Goal: Information Seeking & Learning: Find specific page/section

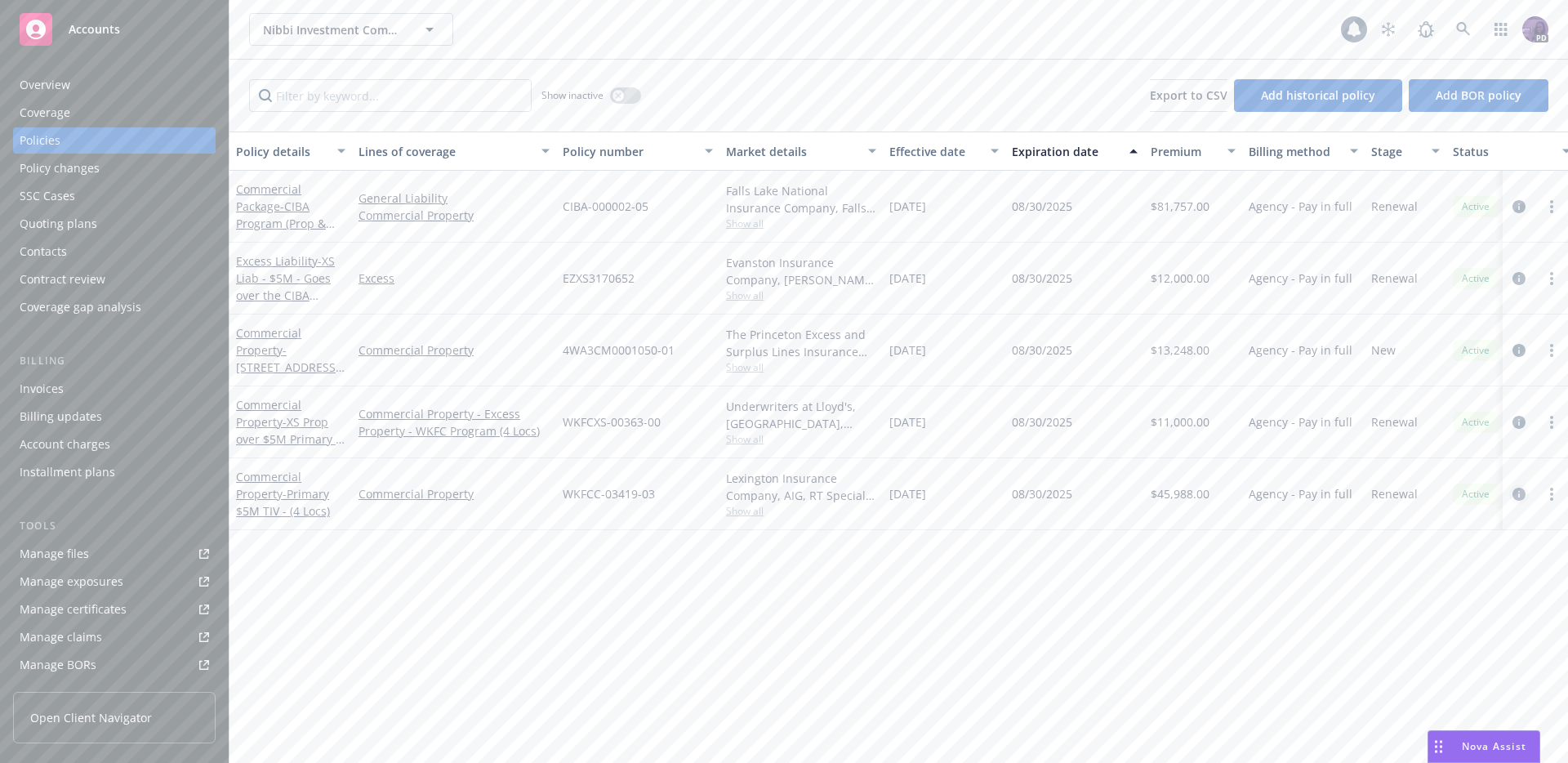
click at [1518, 495] on icon "circleInformation" at bounding box center [1518, 494] width 13 height 13
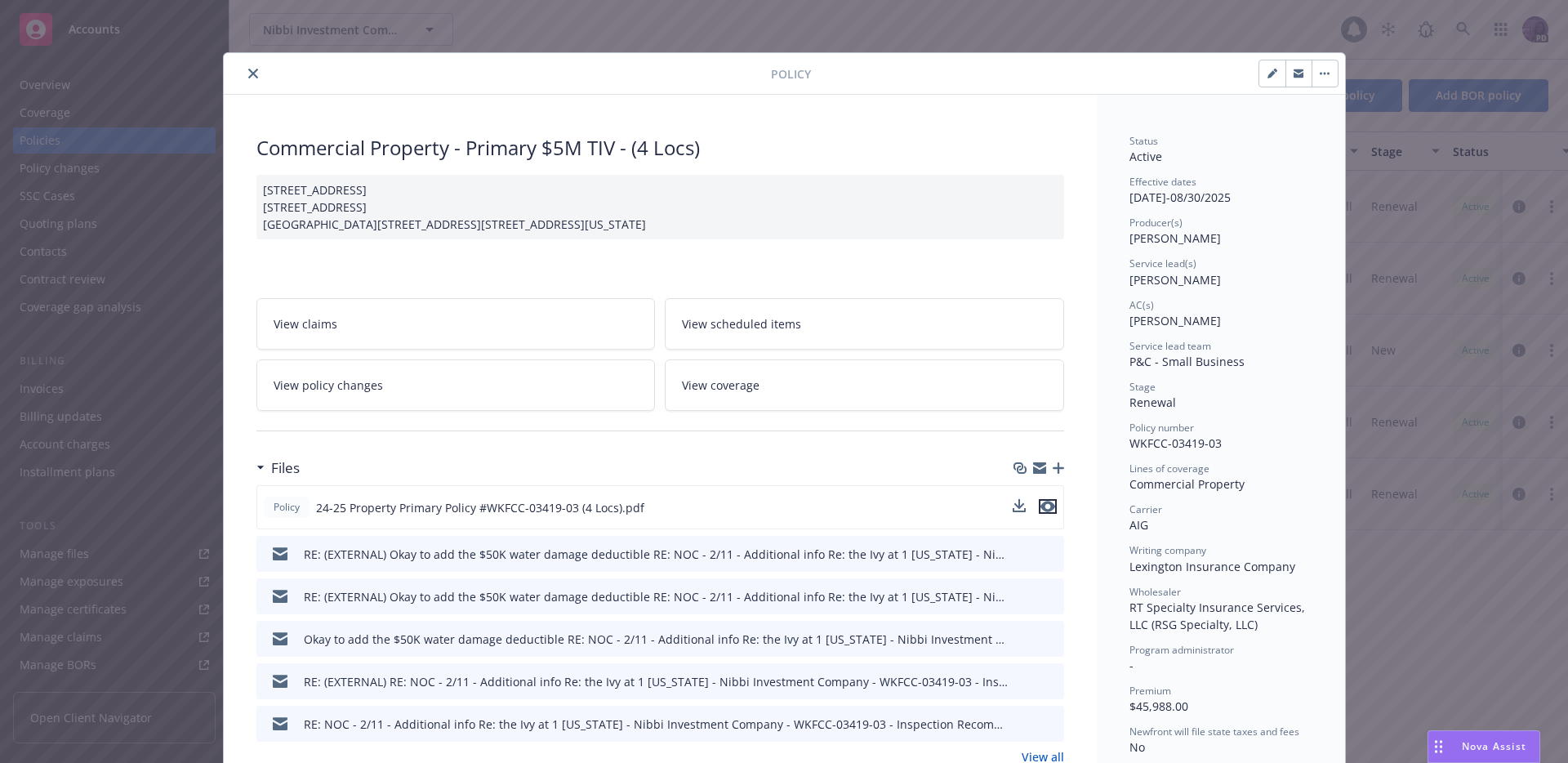
click at [1043, 513] on icon "preview file" at bounding box center [1047, 507] width 15 height 12
click at [250, 76] on icon "close" at bounding box center [253, 73] width 10 height 10
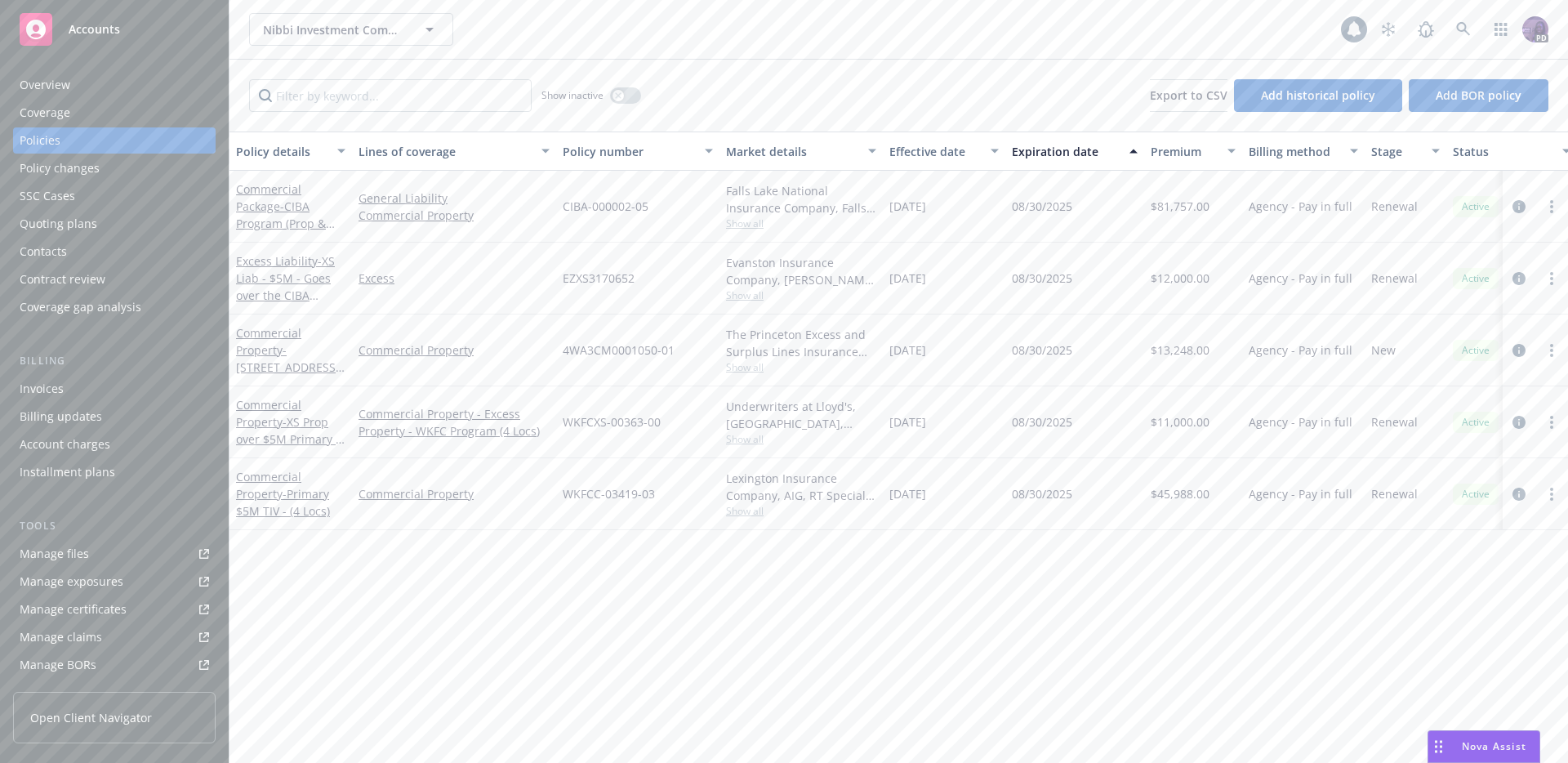
click at [747, 366] on span "Show all" at bounding box center [802, 367] width 150 height 14
click at [1015, 600] on div "Policy details Lines of coverage Policy number Market details Effective date Ex…" at bounding box center [899, 447] width 1339 height 631
click at [759, 447] on div "Underwriters at Lloyd's, [GEOGRAPHIC_DATA], [PERSON_NAME] of [GEOGRAPHIC_DATA],…" at bounding box center [802, 423] width 164 height 72
click at [762, 436] on span "Show all" at bounding box center [802, 439] width 150 height 14
click at [1057, 572] on div "Policy details Lines of coverage Policy number Market details Effective date Ex…" at bounding box center [899, 447] width 1339 height 631
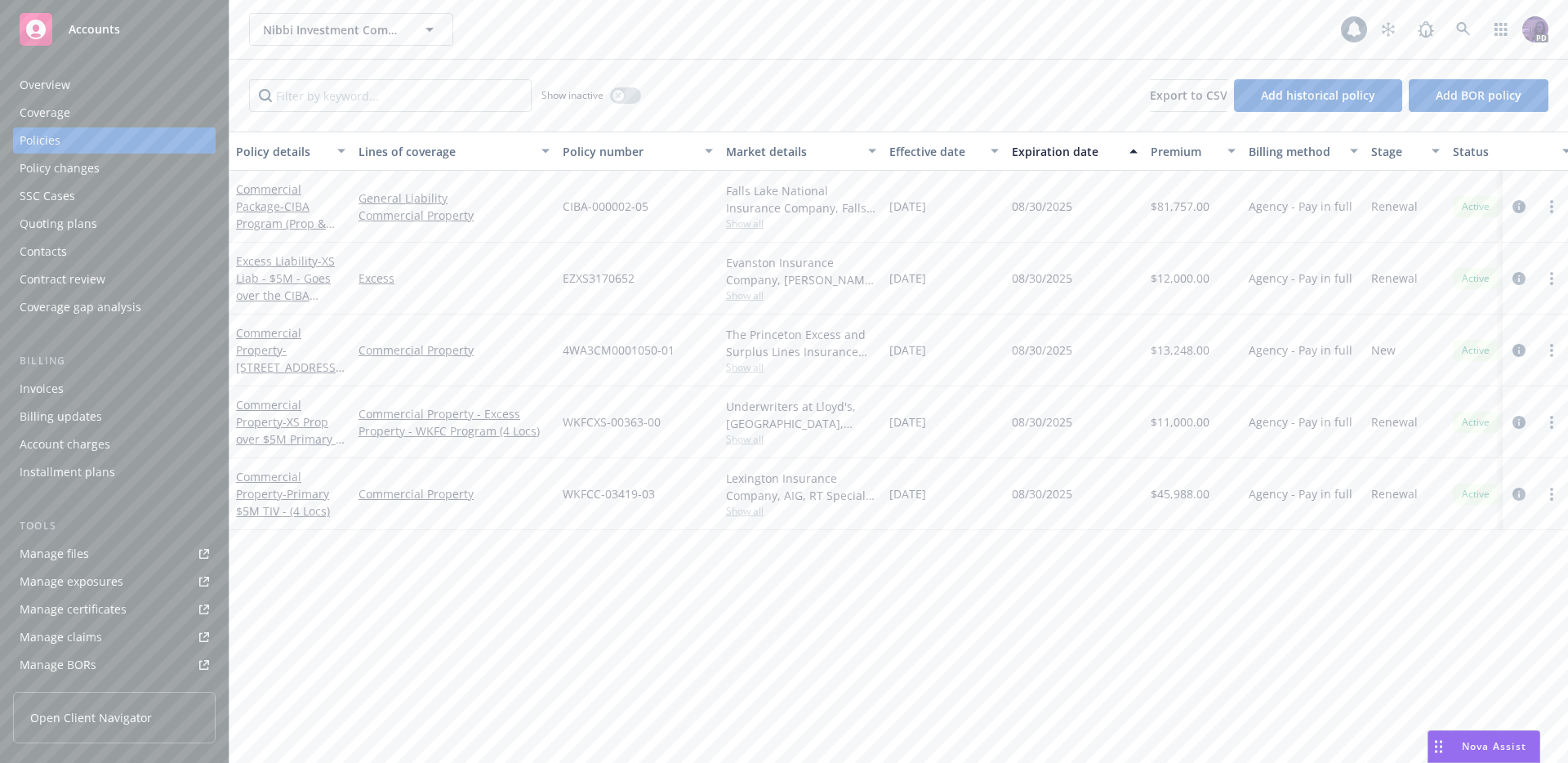
click at [737, 506] on span "Show all" at bounding box center [802, 511] width 150 height 14
click at [974, 569] on div "Policy details Lines of coverage Policy number Market details Effective date Ex…" at bounding box center [899, 447] width 1339 height 631
click at [1520, 495] on icon "circleInformation" at bounding box center [1518, 494] width 13 height 13
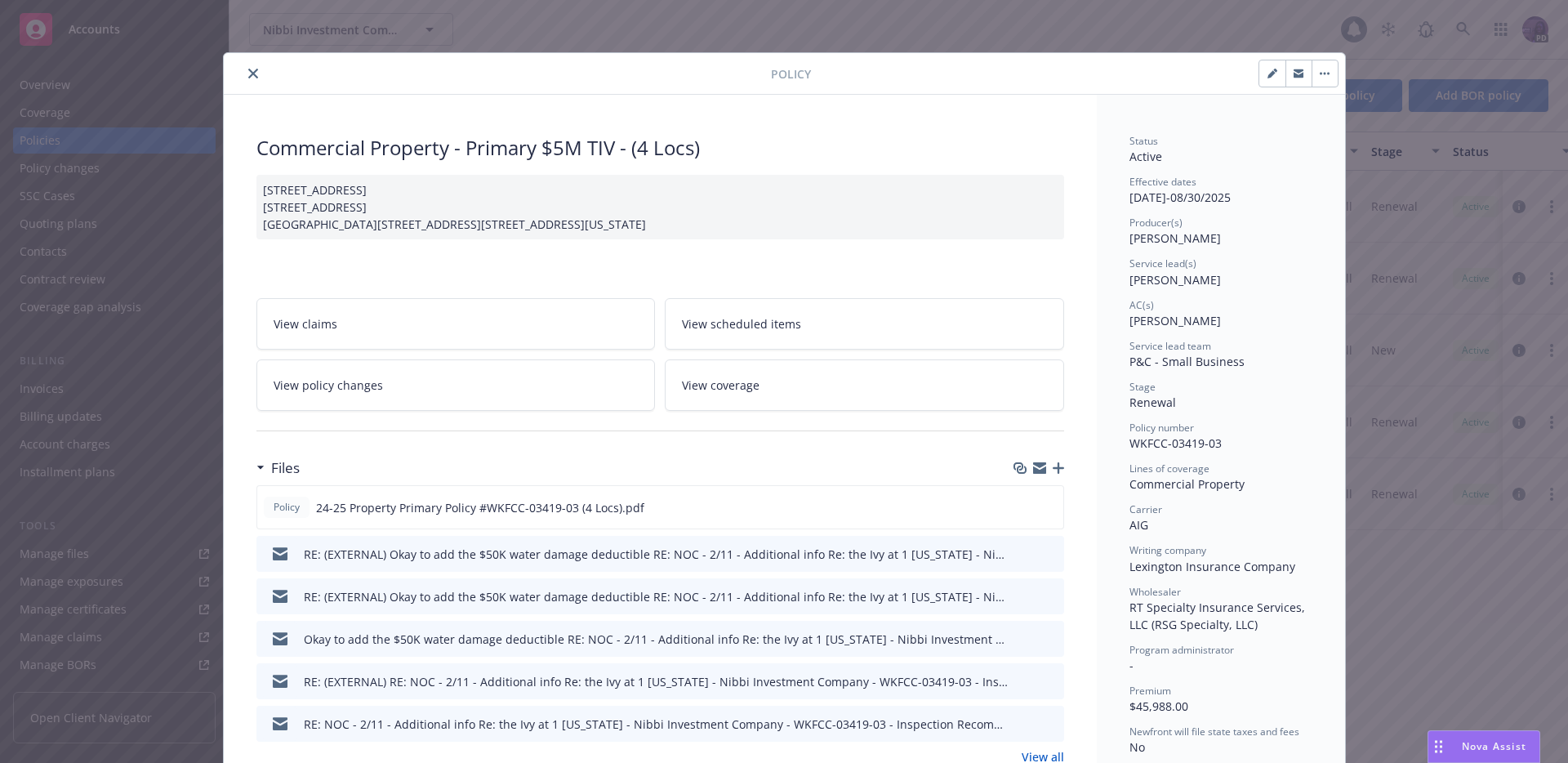
scroll to position [49, 0]
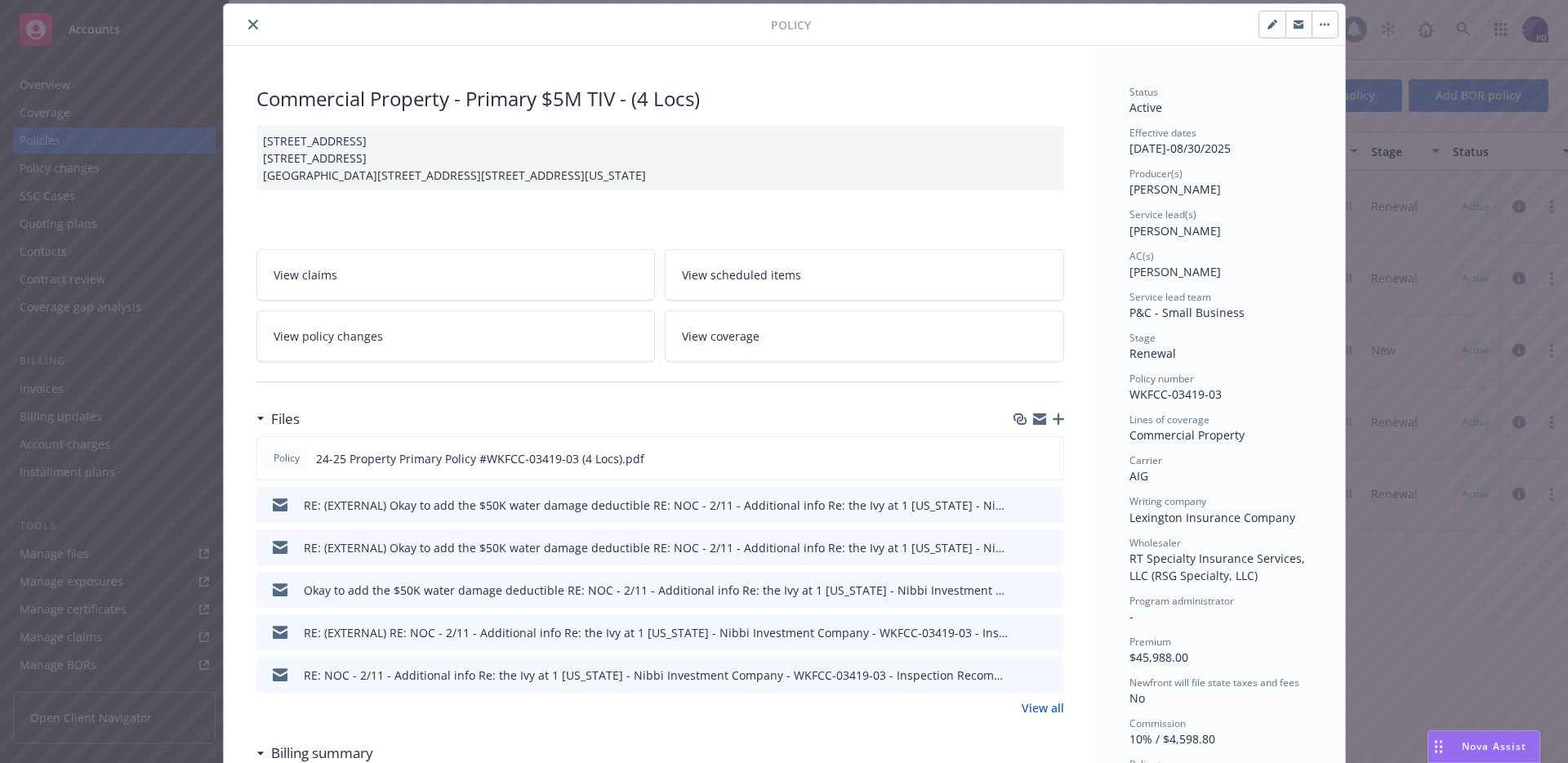
click at [248, 24] on icon "close" at bounding box center [253, 24] width 10 height 10
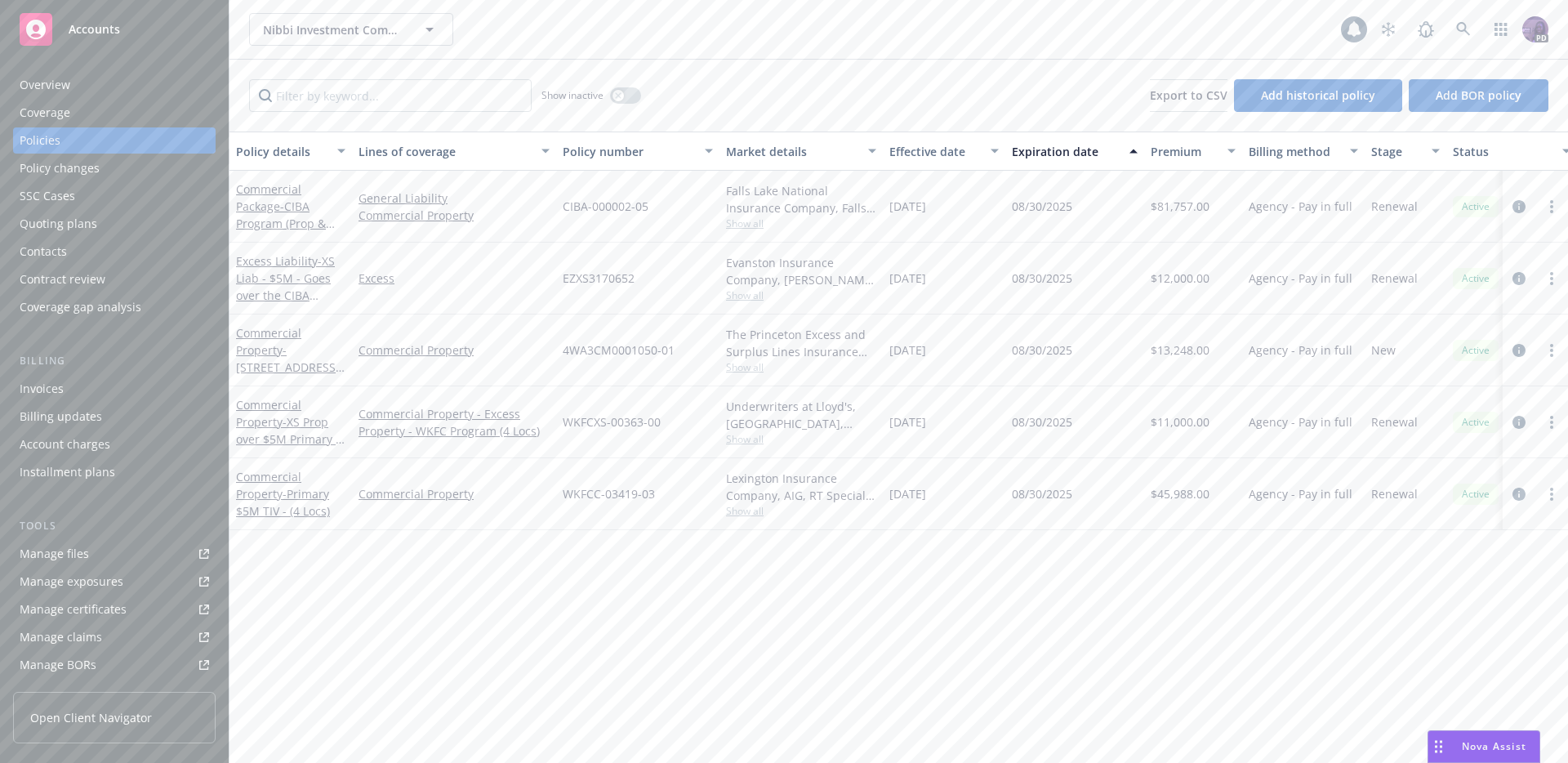
click at [564, 47] on div "Nibbi Investment Company Nibbi Investment Company 1 PD" at bounding box center [899, 29] width 1339 height 58
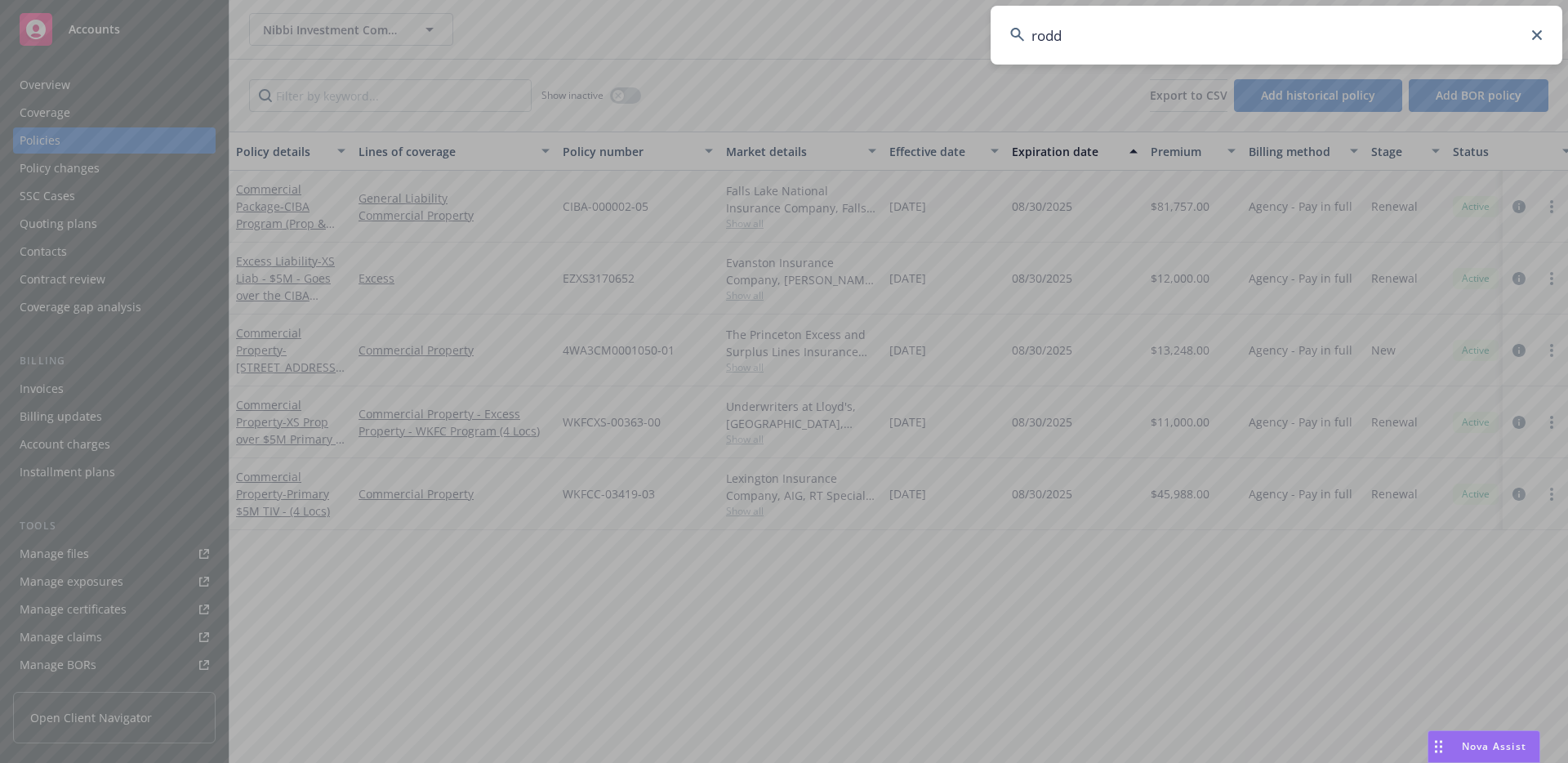
type input "[PERSON_NAME]"
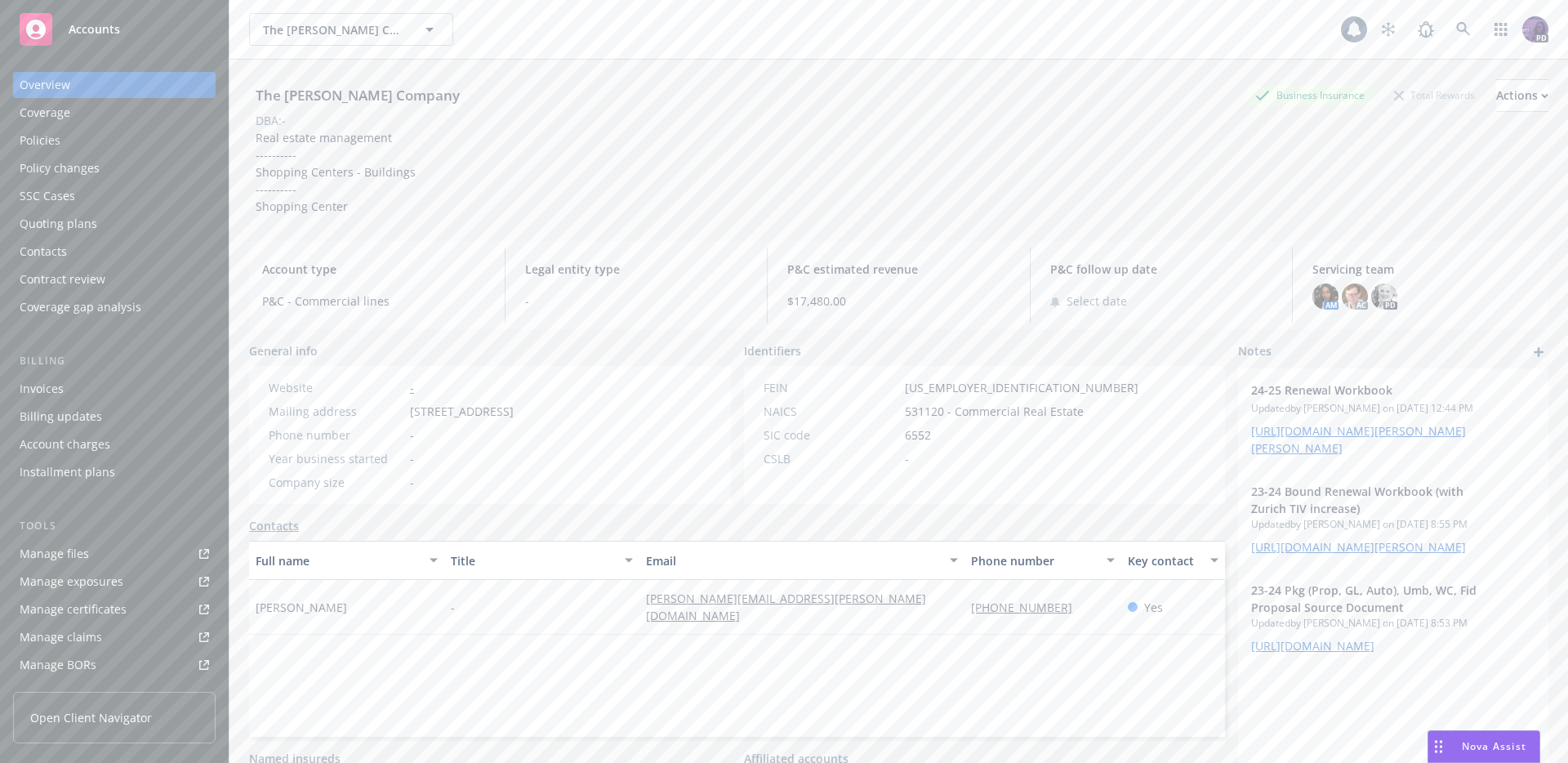
click at [155, 147] on div "Policies" at bounding box center [114, 140] width 190 height 26
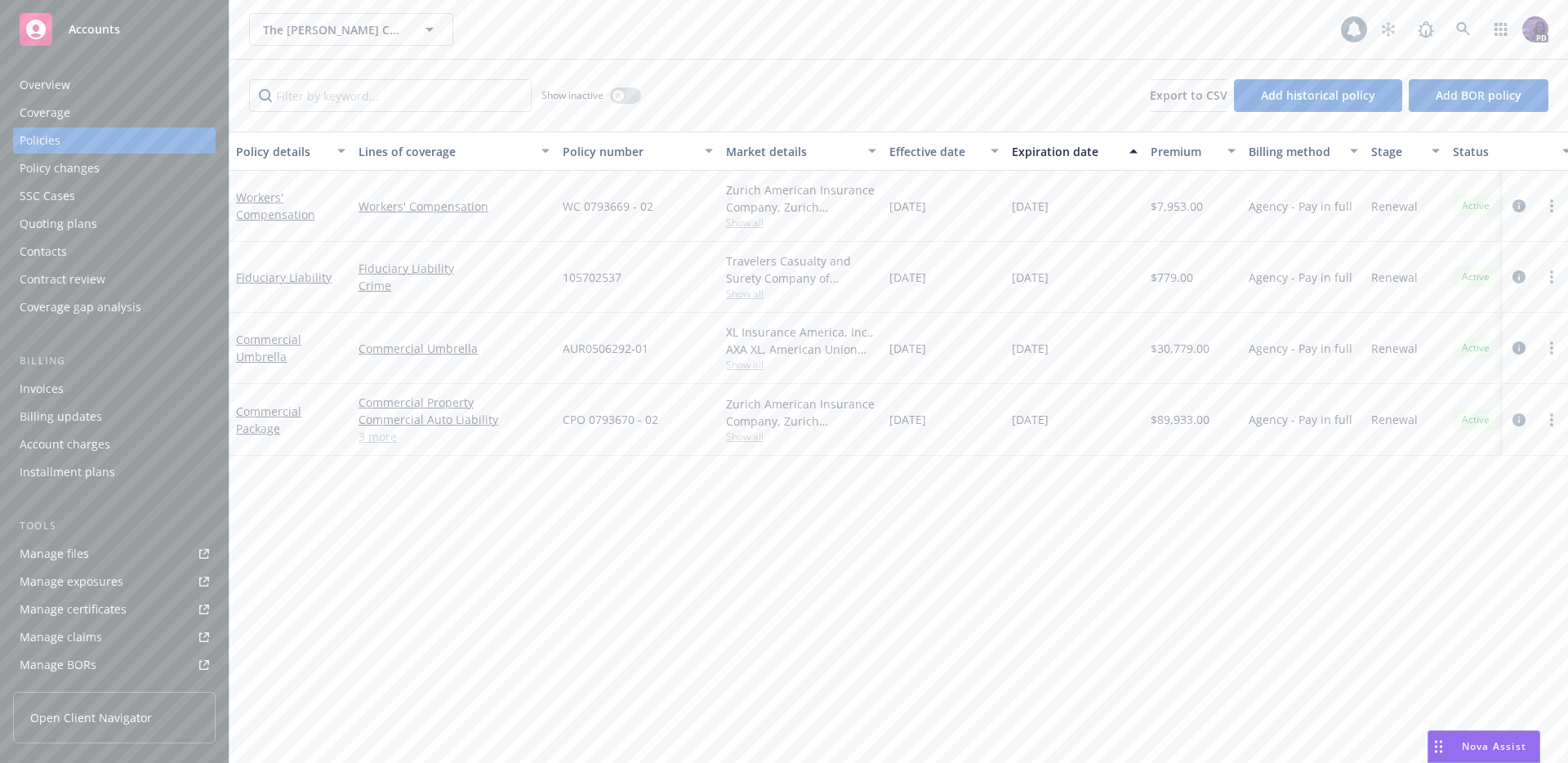
click at [106, 236] on div "Quoting plans" at bounding box center [114, 223] width 190 height 26
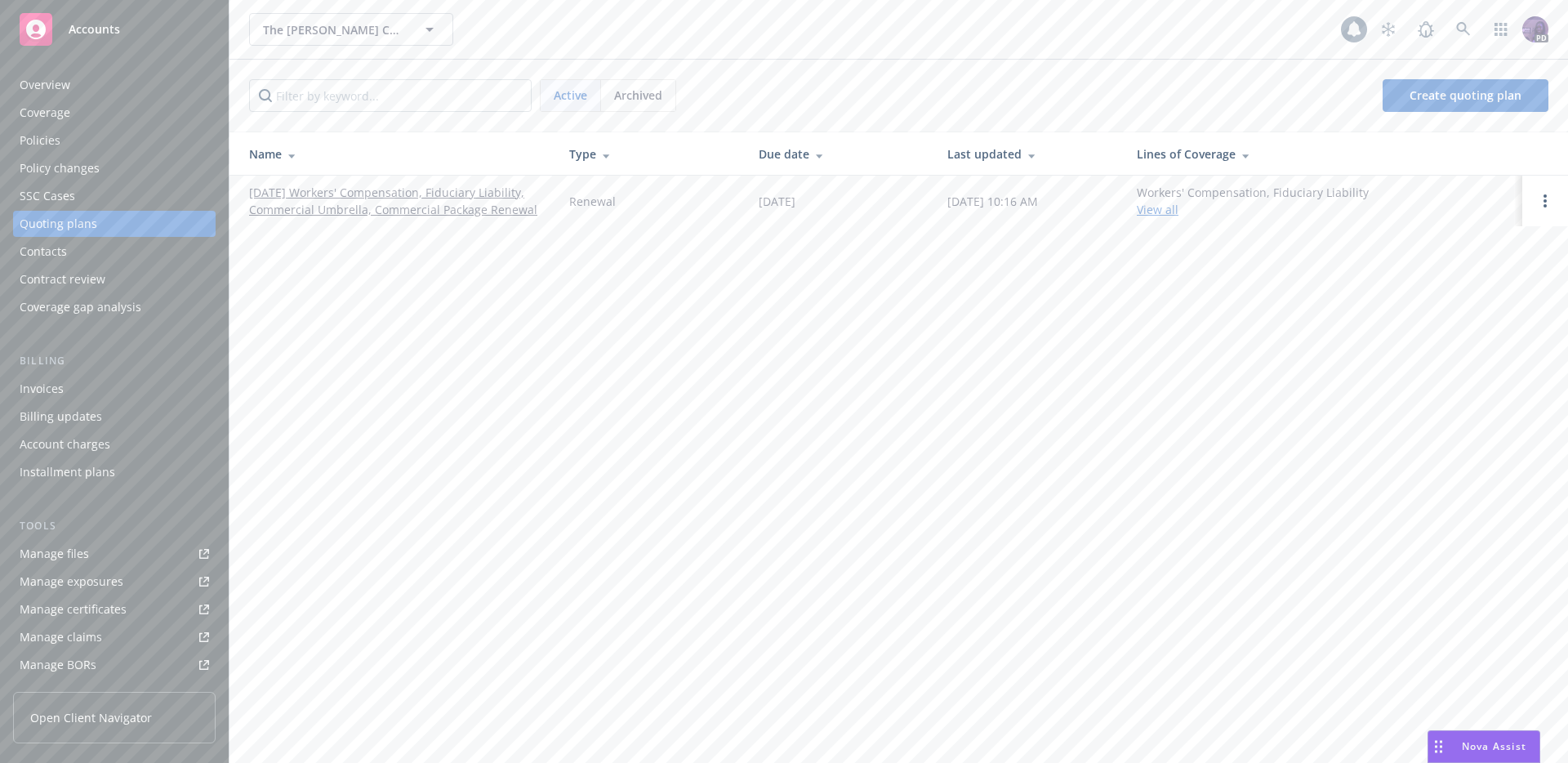
click at [116, 134] on div "Policies" at bounding box center [114, 140] width 190 height 26
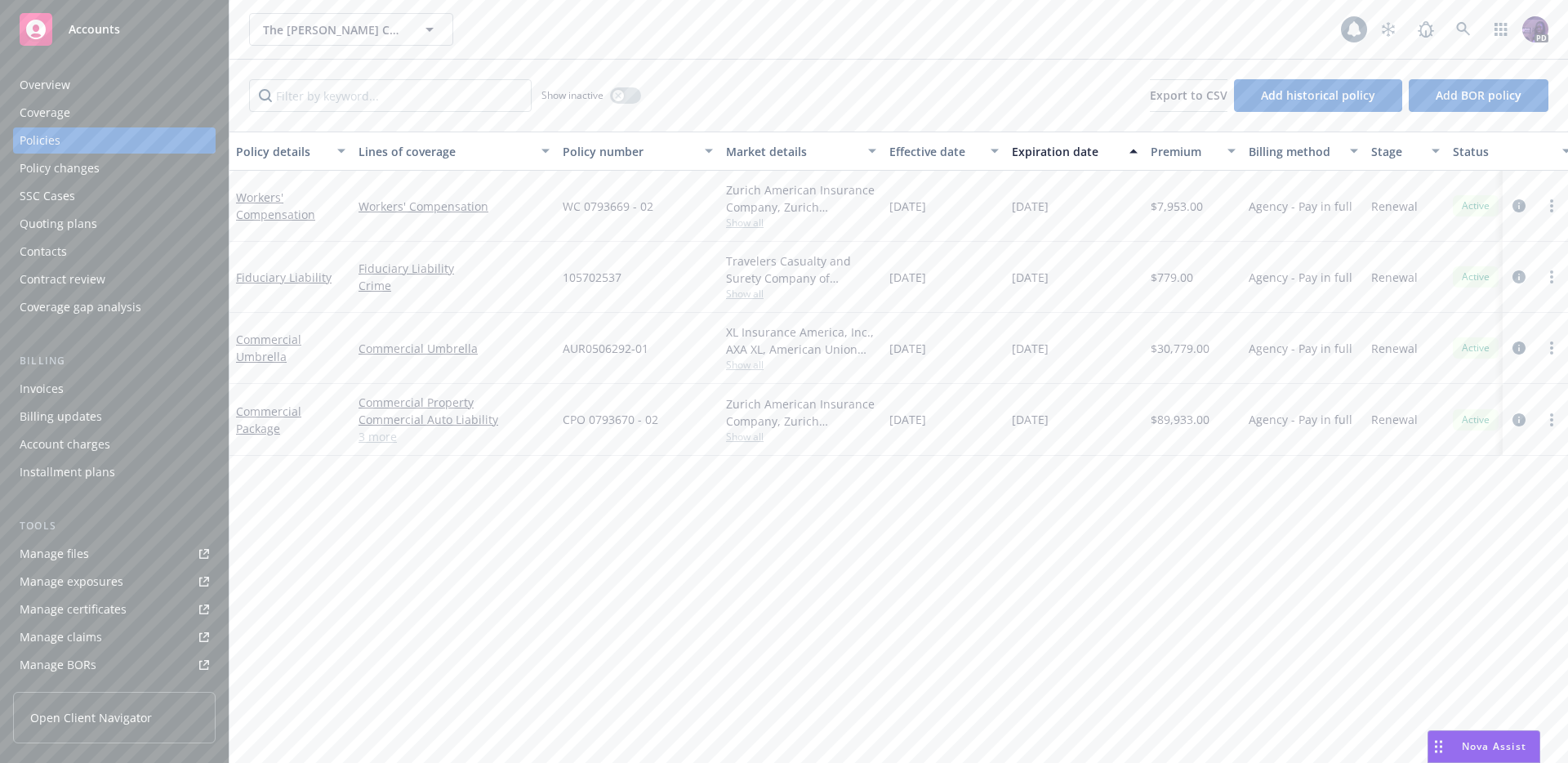
click at [749, 366] on span "Show all" at bounding box center [802, 364] width 150 height 14
click at [1525, 352] on icon "circleInformation" at bounding box center [1518, 348] width 13 height 13
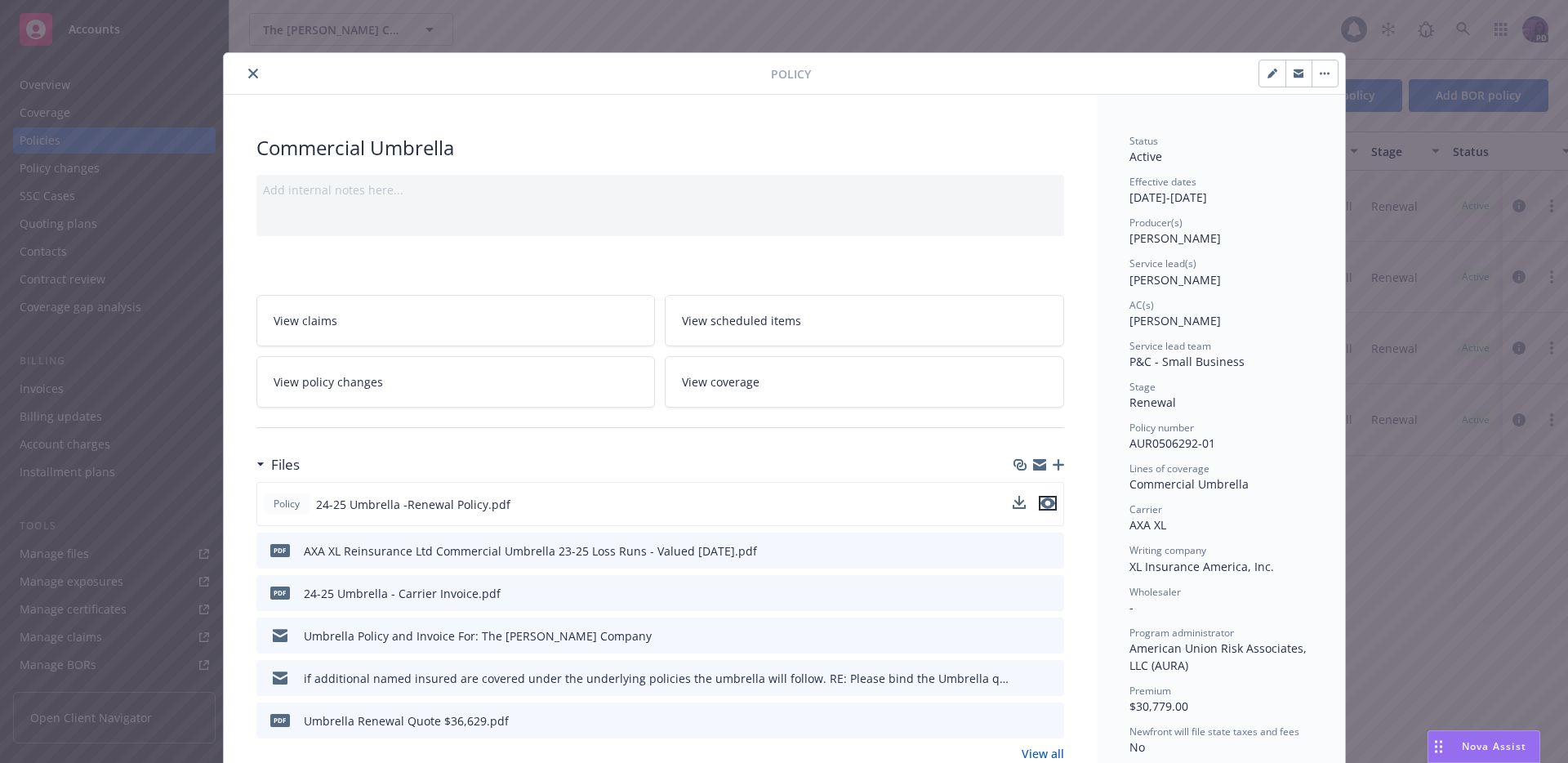
click at [1046, 499] on icon "preview file" at bounding box center [1047, 504] width 15 height 12
click at [248, 68] on icon "close" at bounding box center [253, 73] width 10 height 10
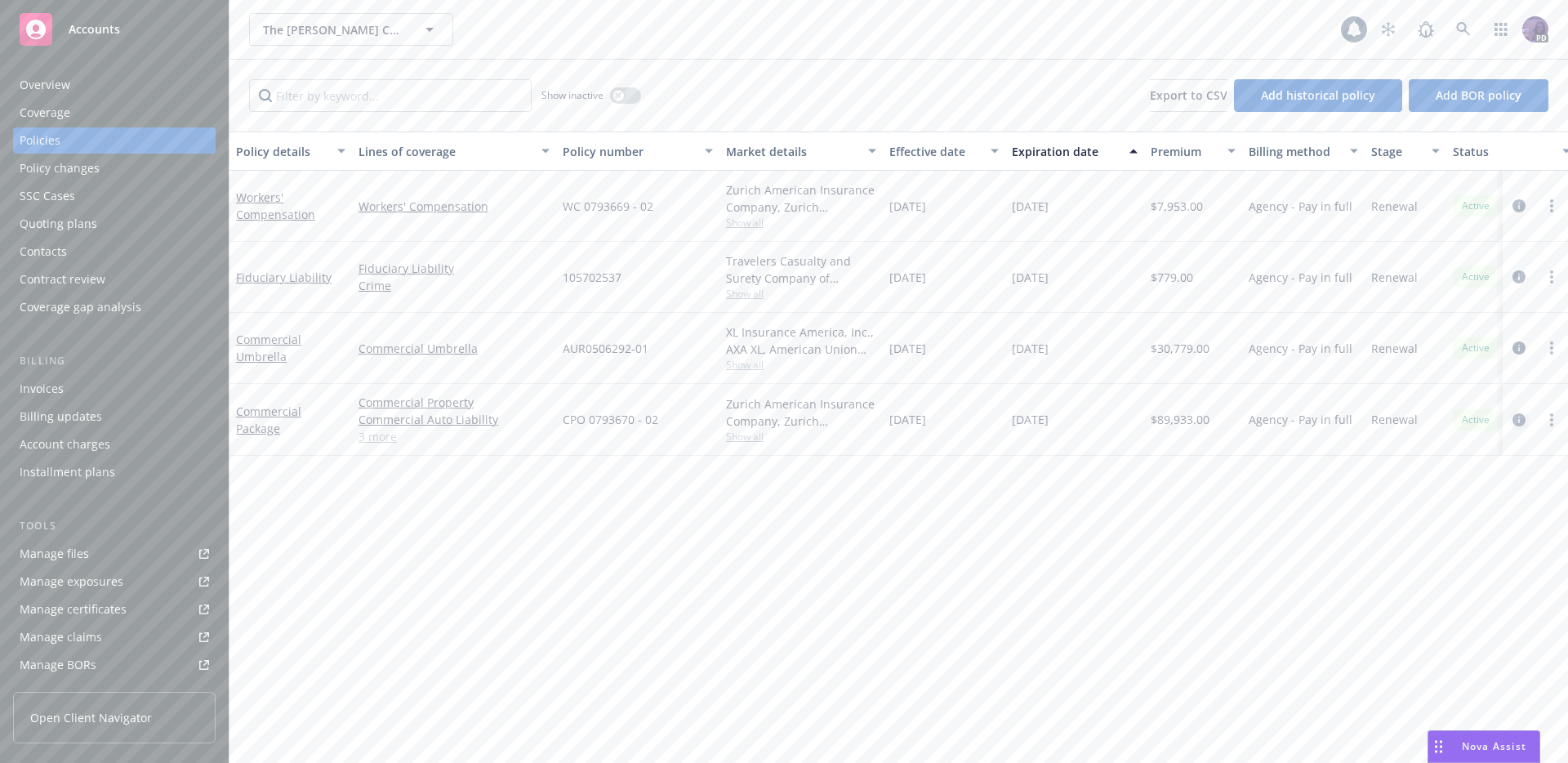
click at [1519, 418] on icon "circleInformation" at bounding box center [1518, 419] width 13 height 13
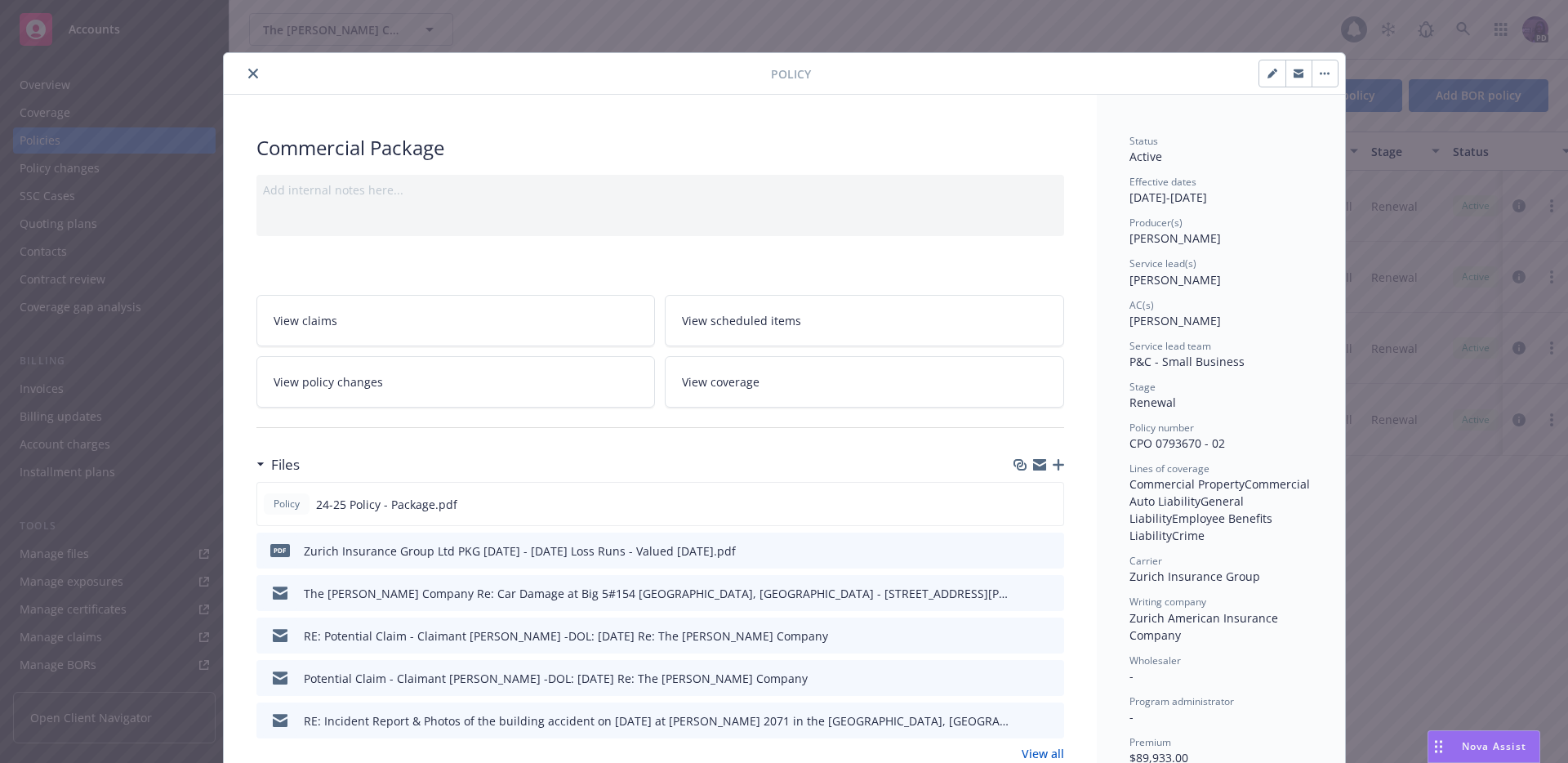
click at [248, 73] on icon "close" at bounding box center [253, 73] width 10 height 10
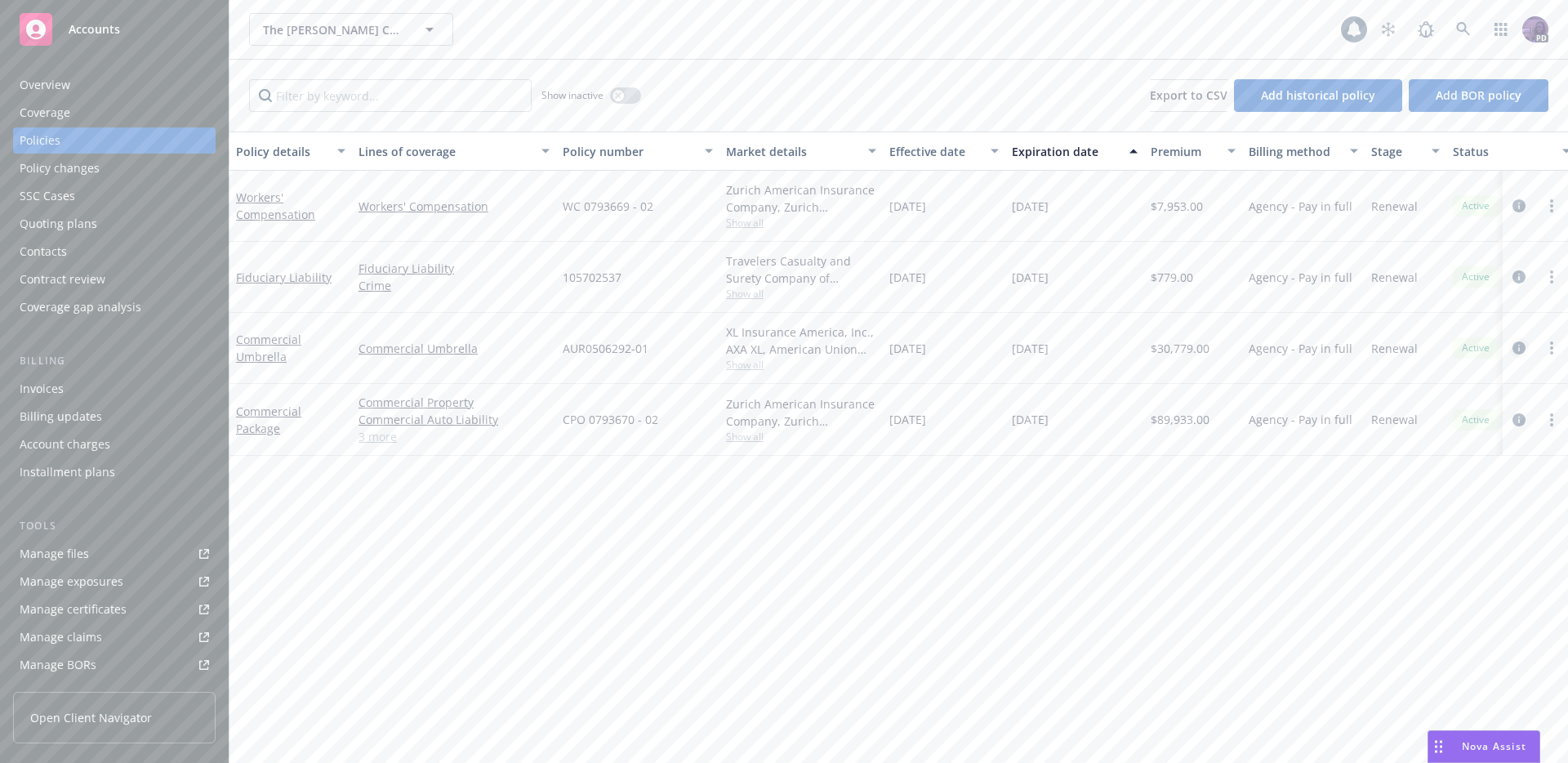
click at [1521, 342] on icon "circleInformation" at bounding box center [1518, 348] width 13 height 13
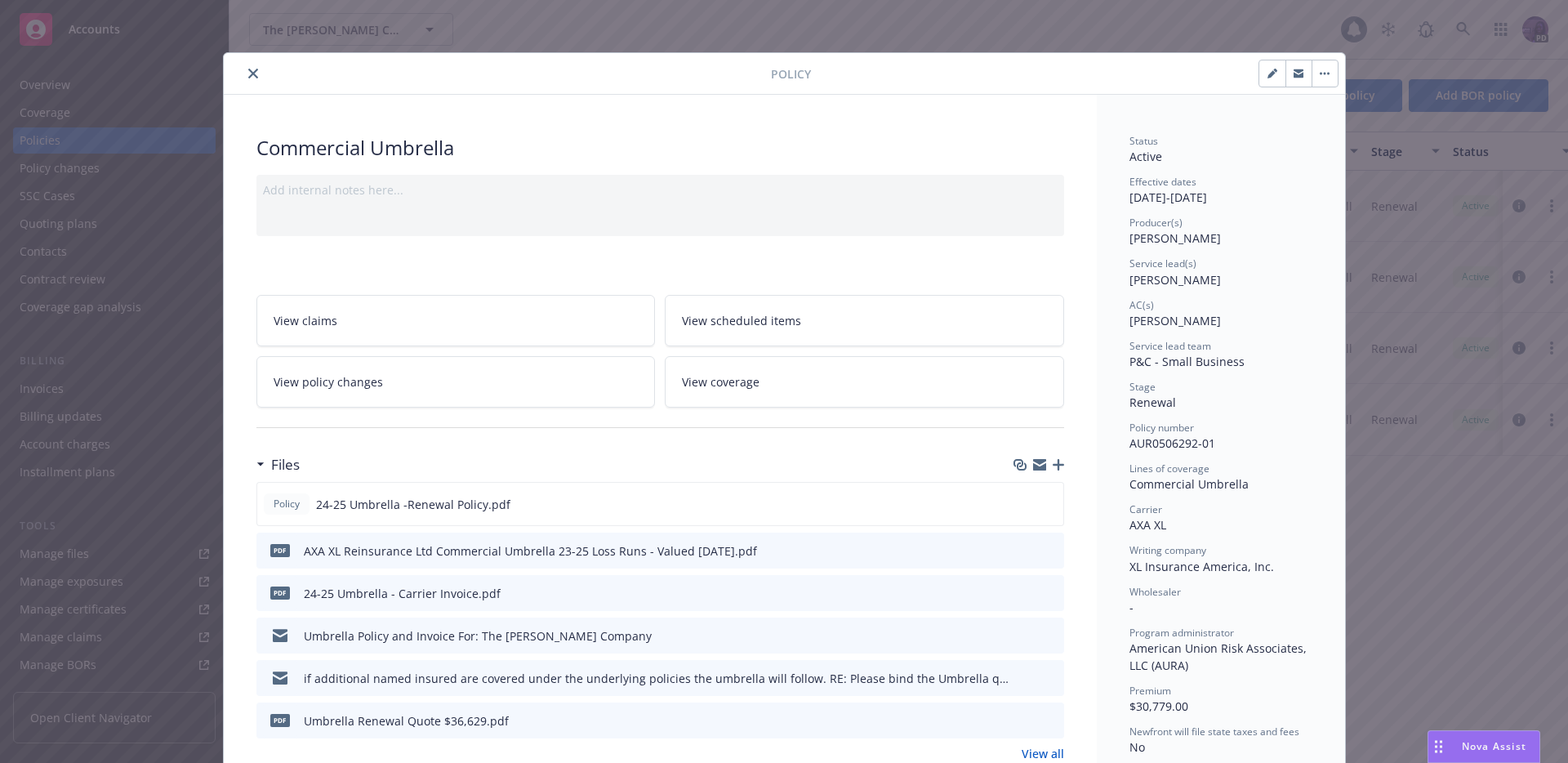
scroll to position [49, 0]
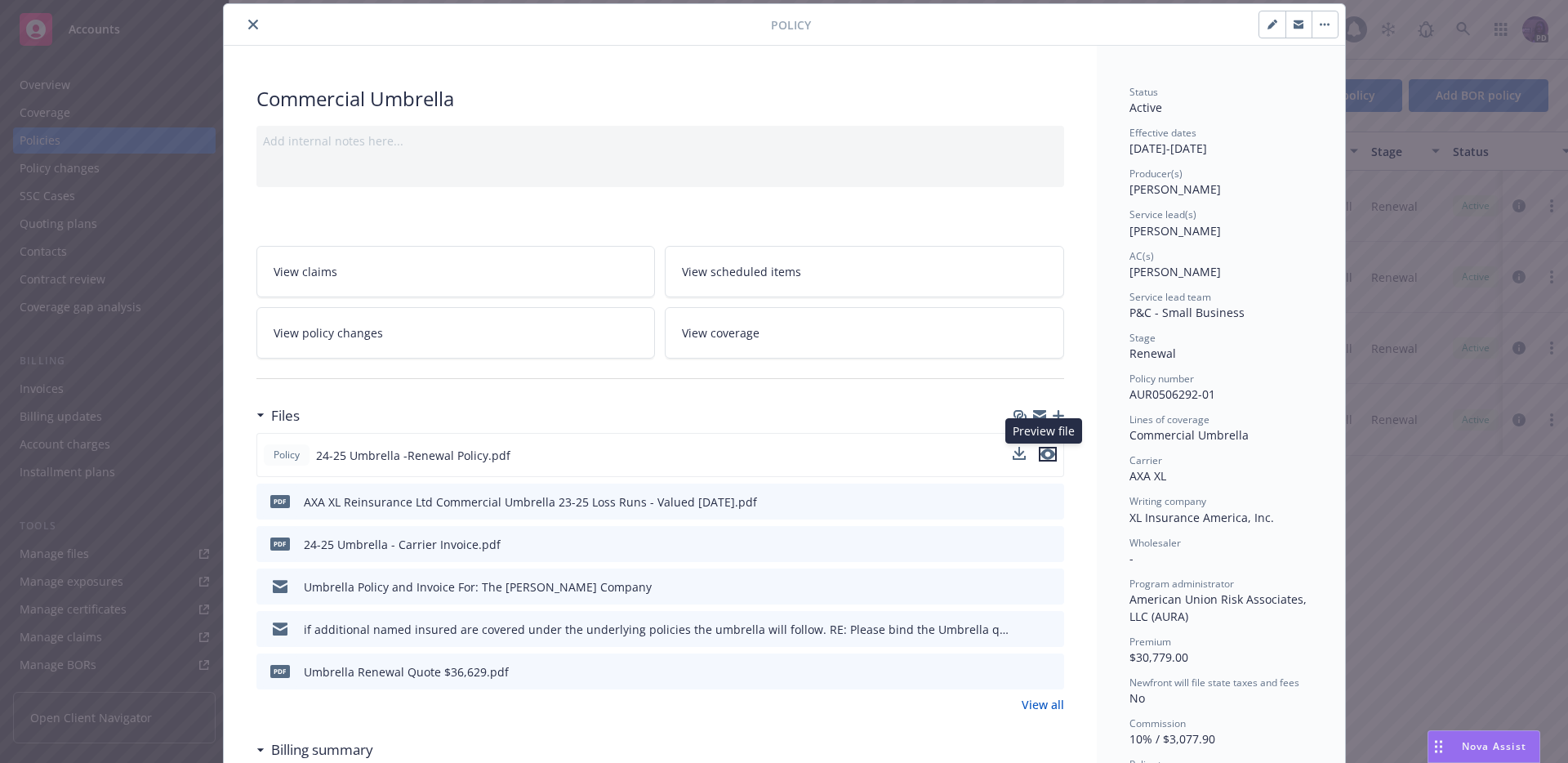
click at [1044, 454] on icon "preview file" at bounding box center [1047, 454] width 15 height 12
click at [248, 22] on icon "close" at bounding box center [253, 24] width 10 height 10
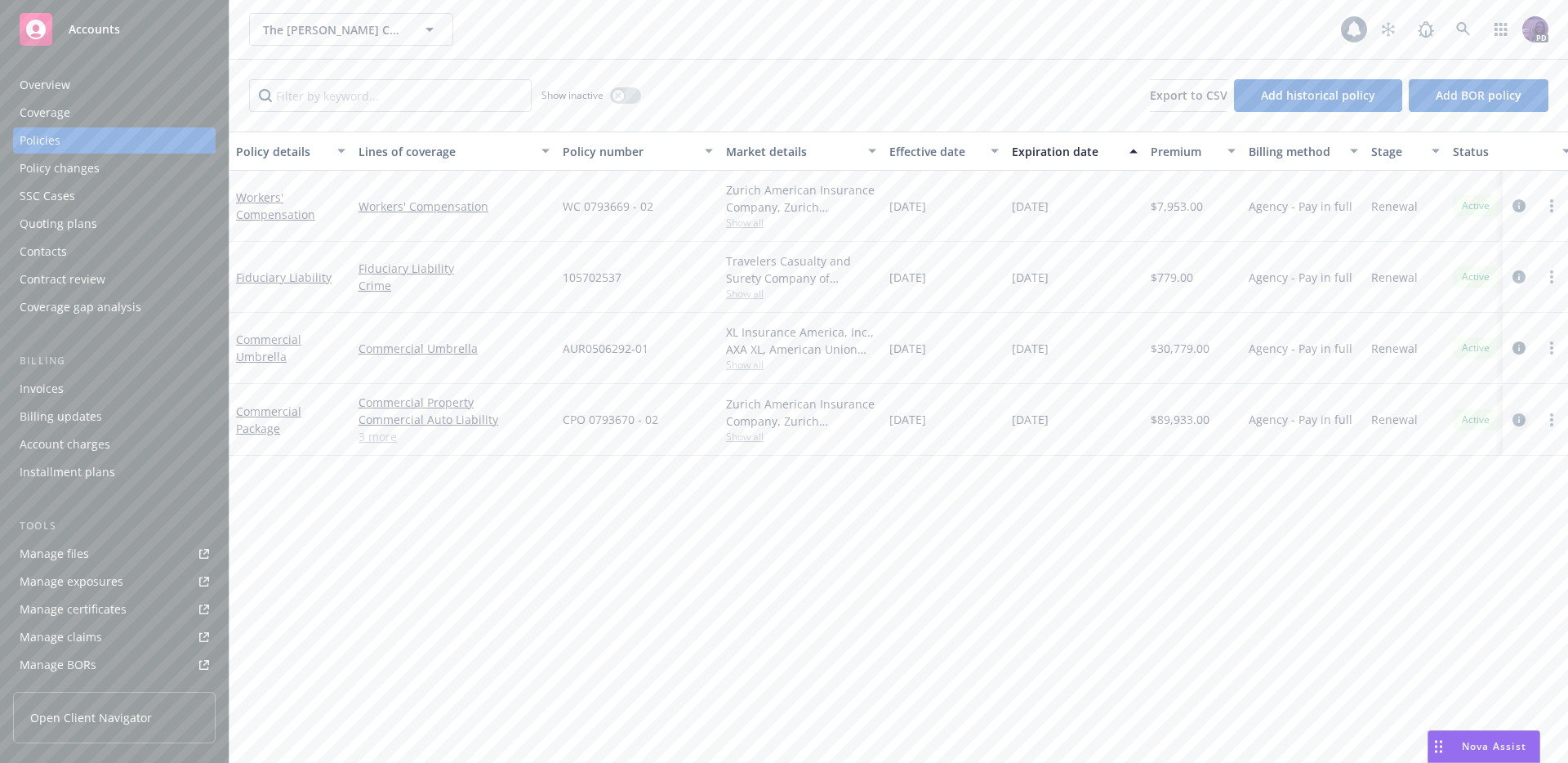
click at [1519, 419] on icon "circleInformation" at bounding box center [1518, 419] width 13 height 13
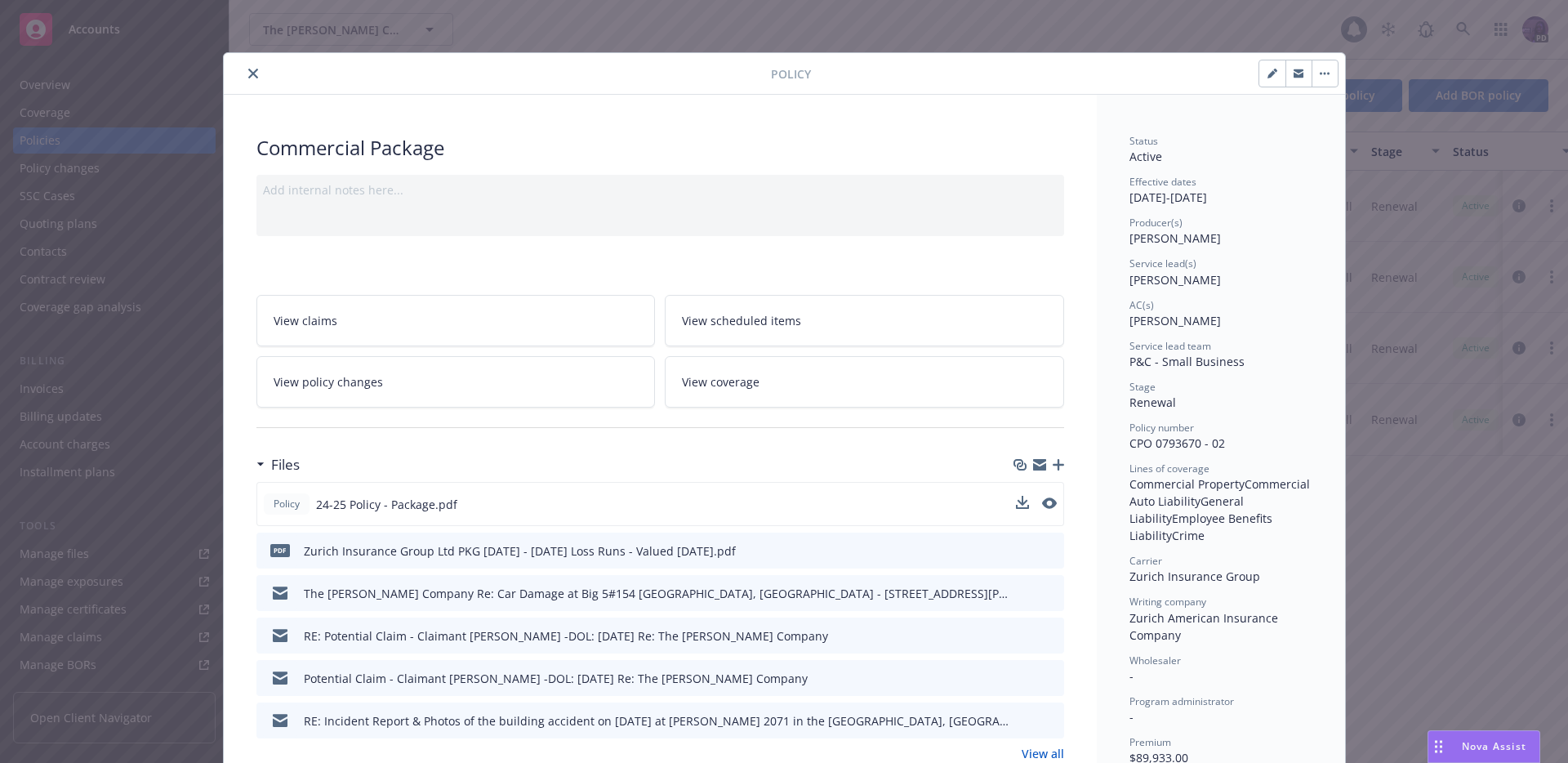
scroll to position [49, 0]
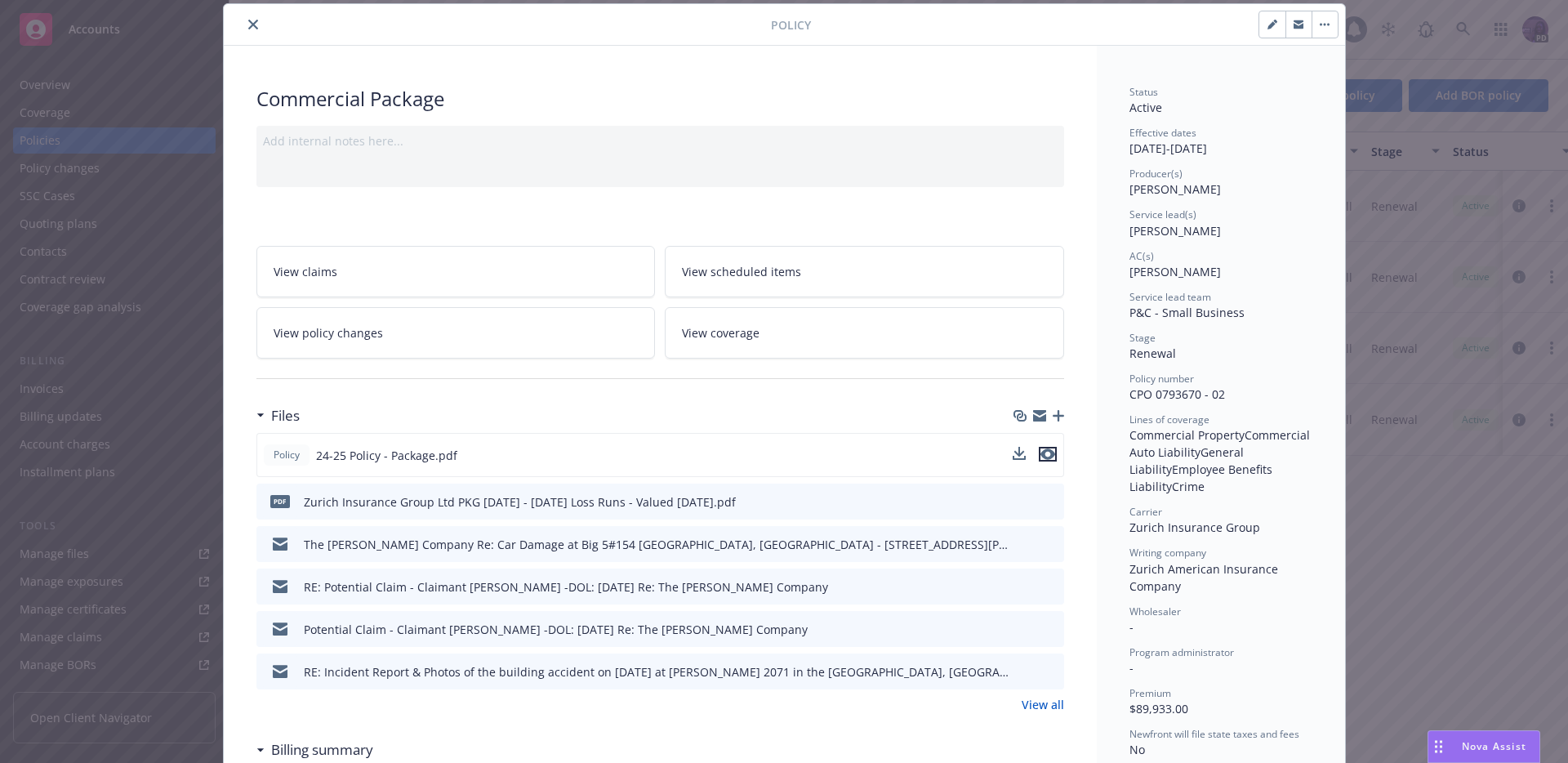
drag, startPoint x: 1042, startPoint y: 455, endPoint x: 1027, endPoint y: 462, distance: 16.6
click at [1043, 455] on icon "preview file" at bounding box center [1047, 454] width 15 height 12
click at [245, 22] on button "close" at bounding box center [253, 24] width 19 height 19
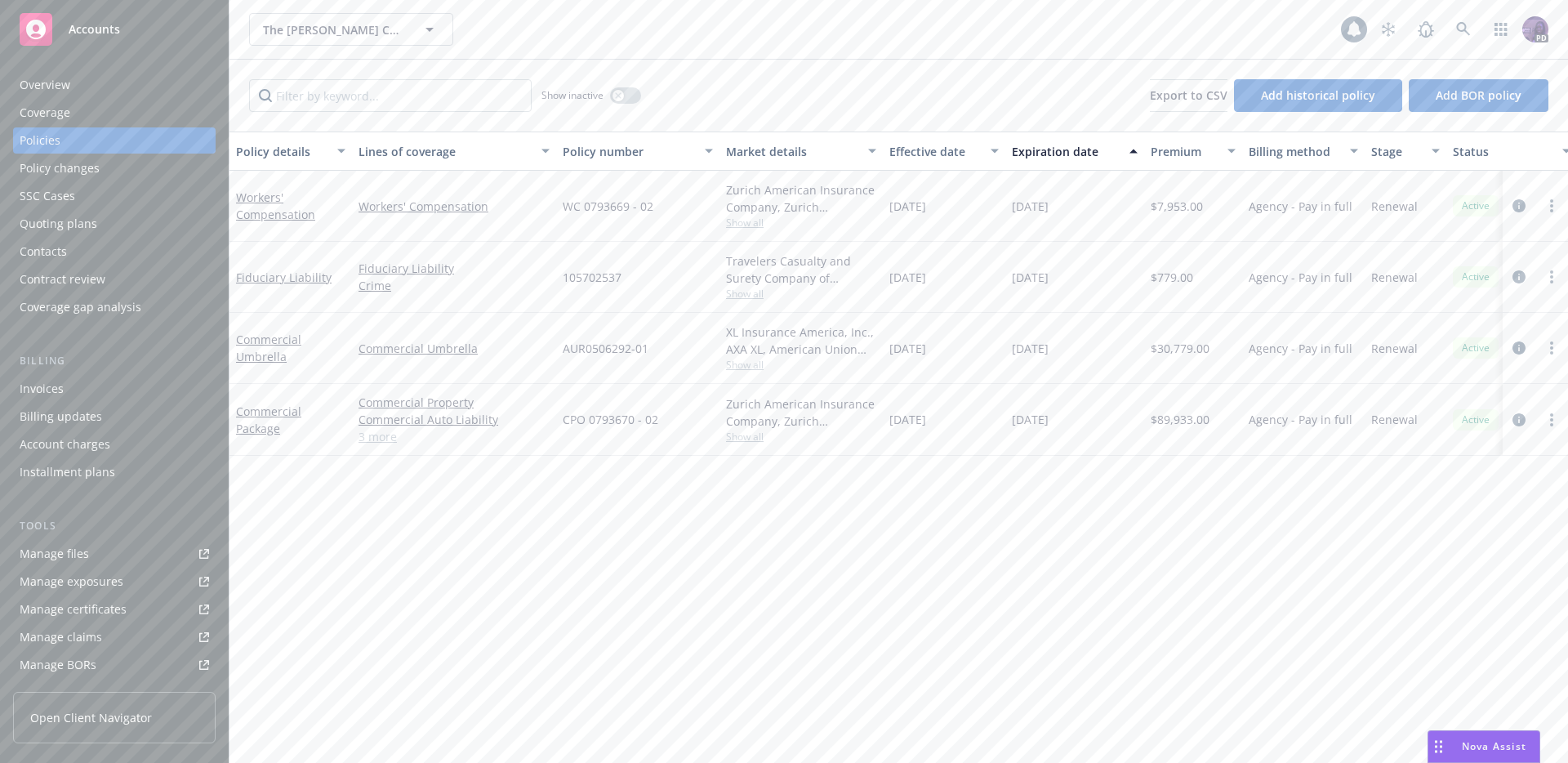
click at [245, 22] on div "The [PERSON_NAME] Company The [PERSON_NAME] Company 1 PD" at bounding box center [899, 29] width 1339 height 58
click at [548, 31] on div "The [PERSON_NAME] Company The [PERSON_NAME] Company" at bounding box center [795, 29] width 1092 height 33
click at [675, 49] on div "The [PERSON_NAME] Company The [PERSON_NAME] Company 1 PD" at bounding box center [899, 29] width 1339 height 58
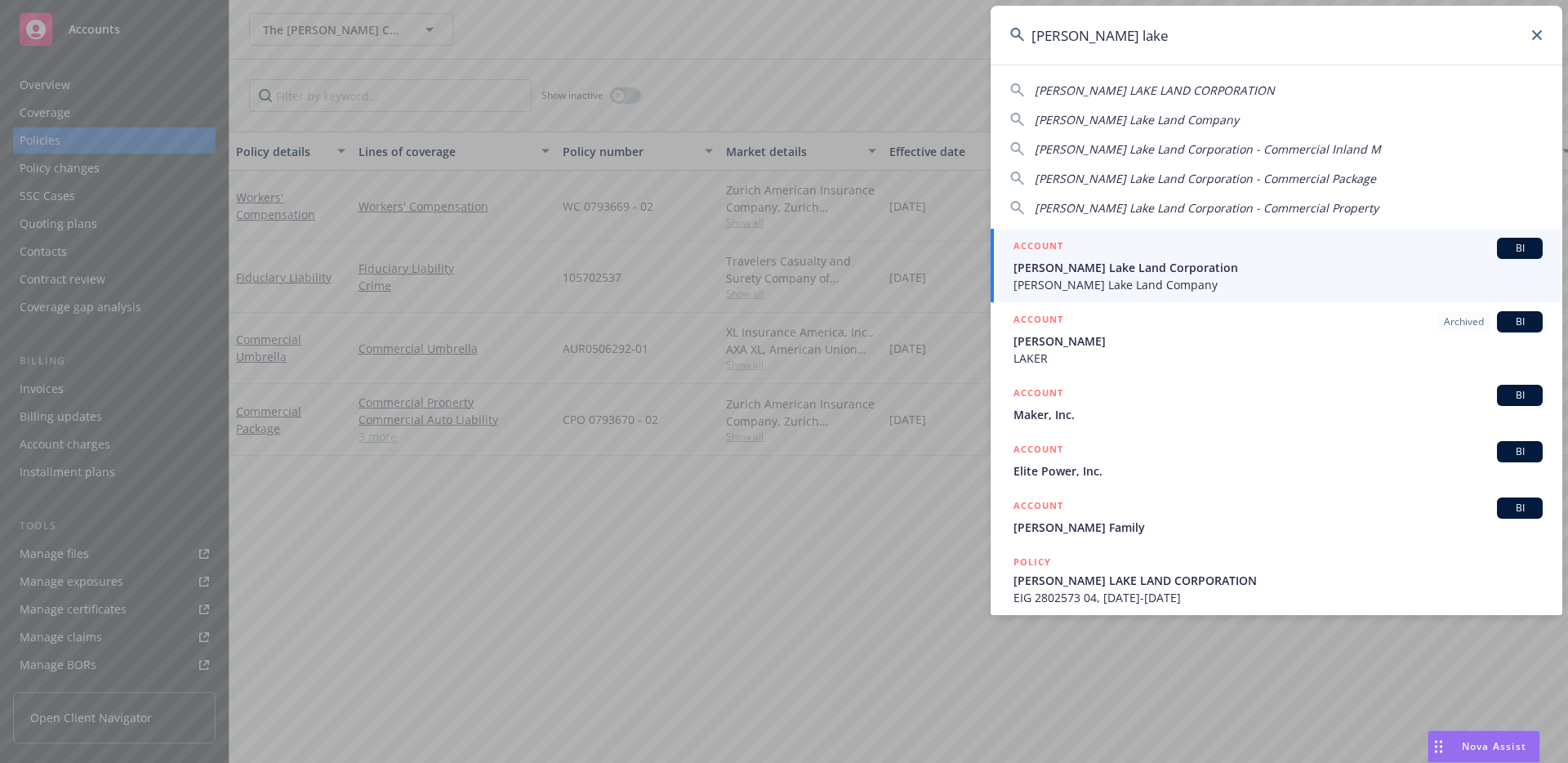
type input "[PERSON_NAME] lake"
click at [1111, 256] on div "ACCOUNT BI" at bounding box center [1278, 248] width 529 height 21
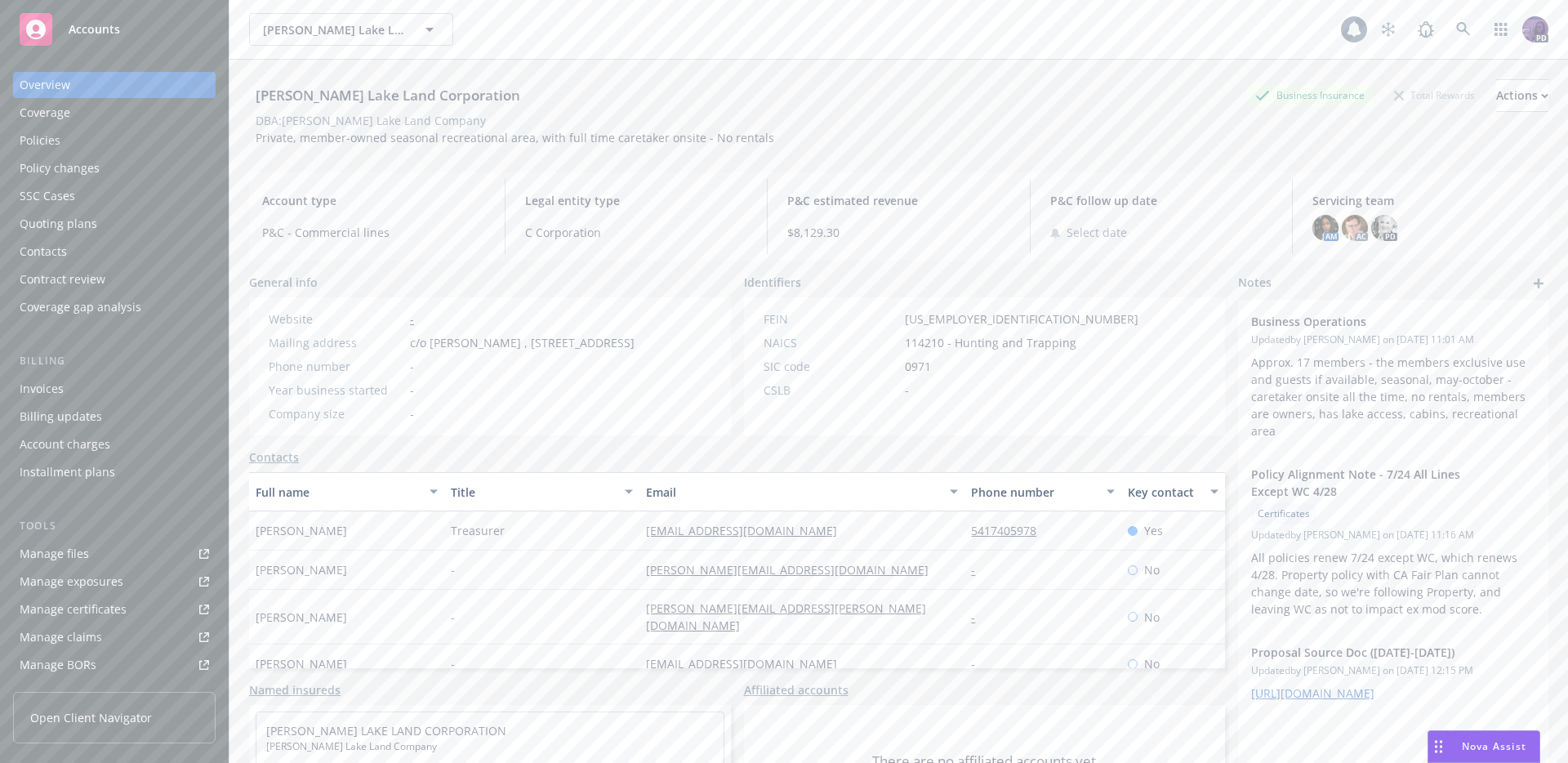
click at [109, 142] on div "Policies" at bounding box center [114, 140] width 190 height 26
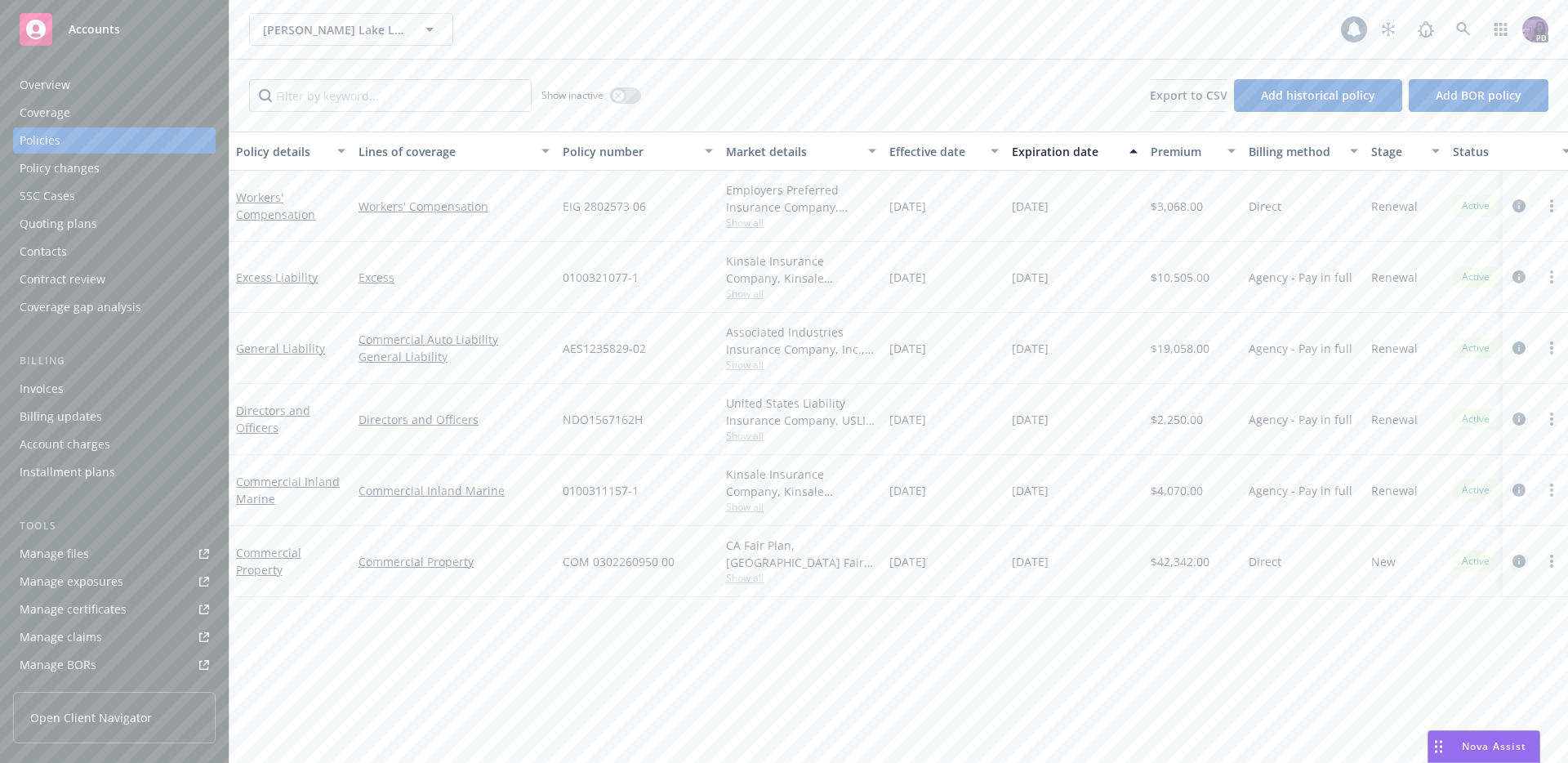
click at [1520, 558] on icon "circleInformation" at bounding box center [1518, 560] width 13 height 13
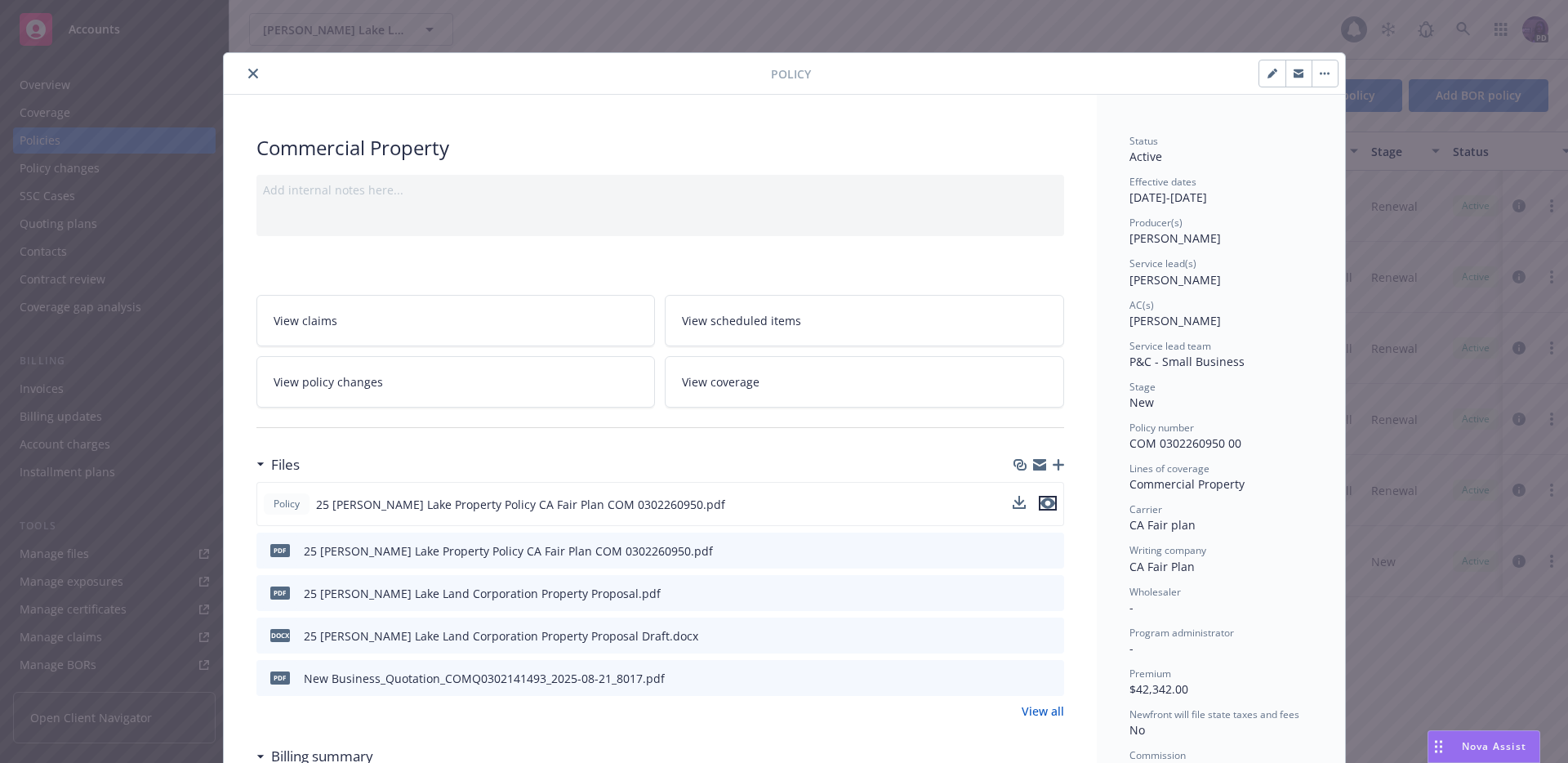
click at [1045, 504] on icon "preview file" at bounding box center [1047, 504] width 15 height 12
click at [1042, 710] on link "View all" at bounding box center [1043, 711] width 43 height 18
